Goal: Find specific page/section: Find specific page/section

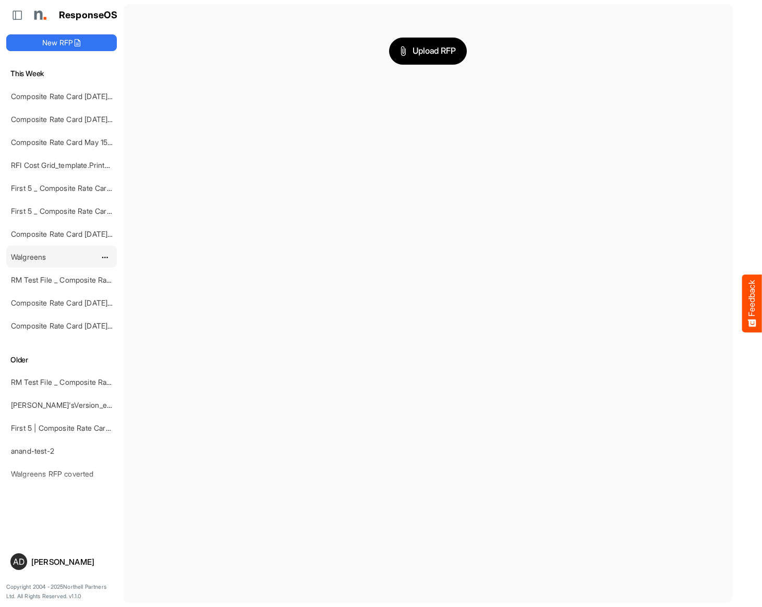
click at [42, 249] on div "Walgreens" at bounding box center [53, 256] width 93 height 21
click at [39, 254] on link "Walgreens" at bounding box center [28, 256] width 35 height 9
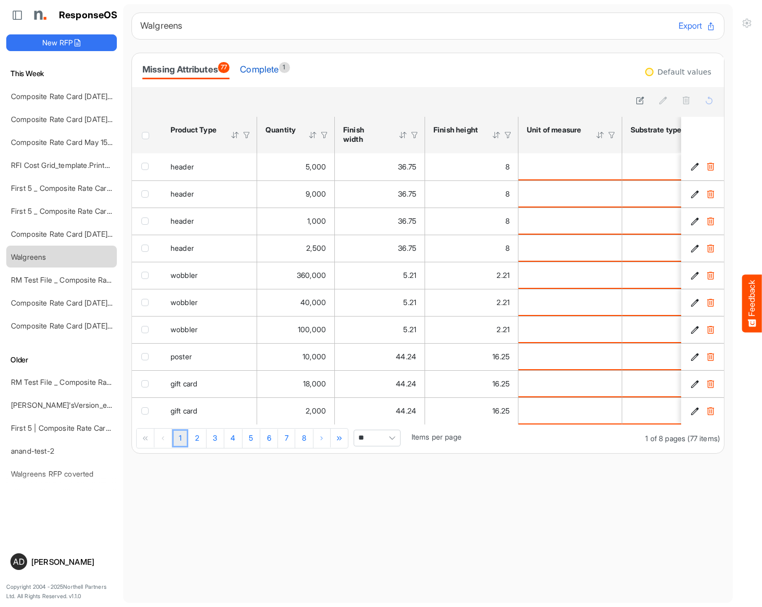
click at [265, 68] on div "Complete 1" at bounding box center [265, 69] width 50 height 15
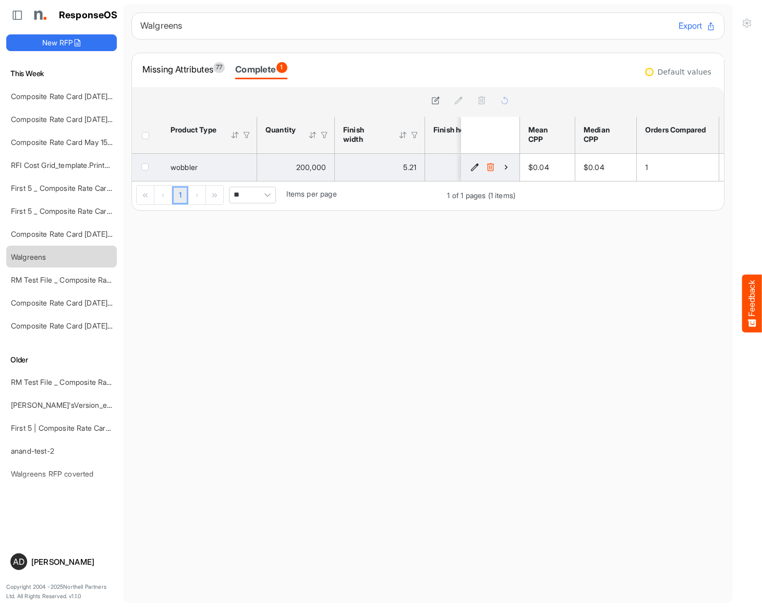
click at [506, 166] on icon "91f71b29-3739-4bad-888d-ac401cf10bd1 is template cell Column Header" at bounding box center [505, 167] width 9 height 9
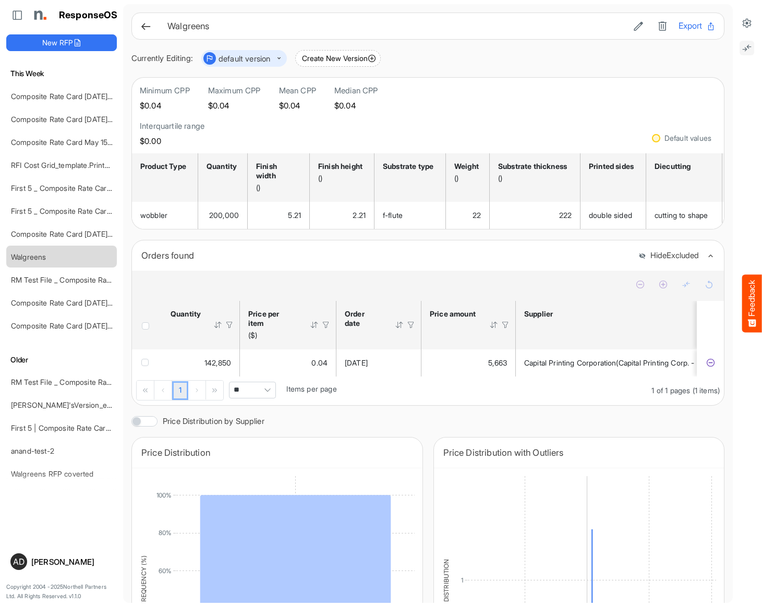
click at [741, 43] on icon at bounding box center [746, 48] width 10 height 10
